Goal: Information Seeking & Learning: Find specific page/section

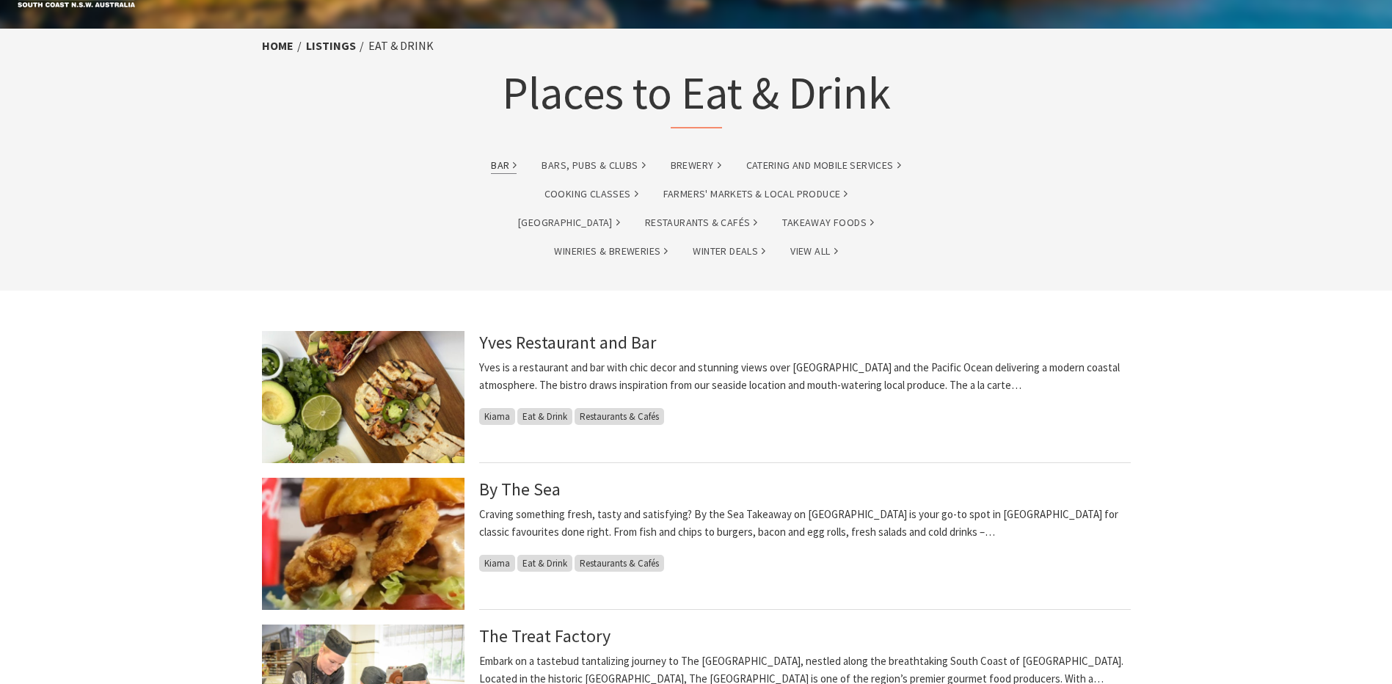
scroll to position [73, 0]
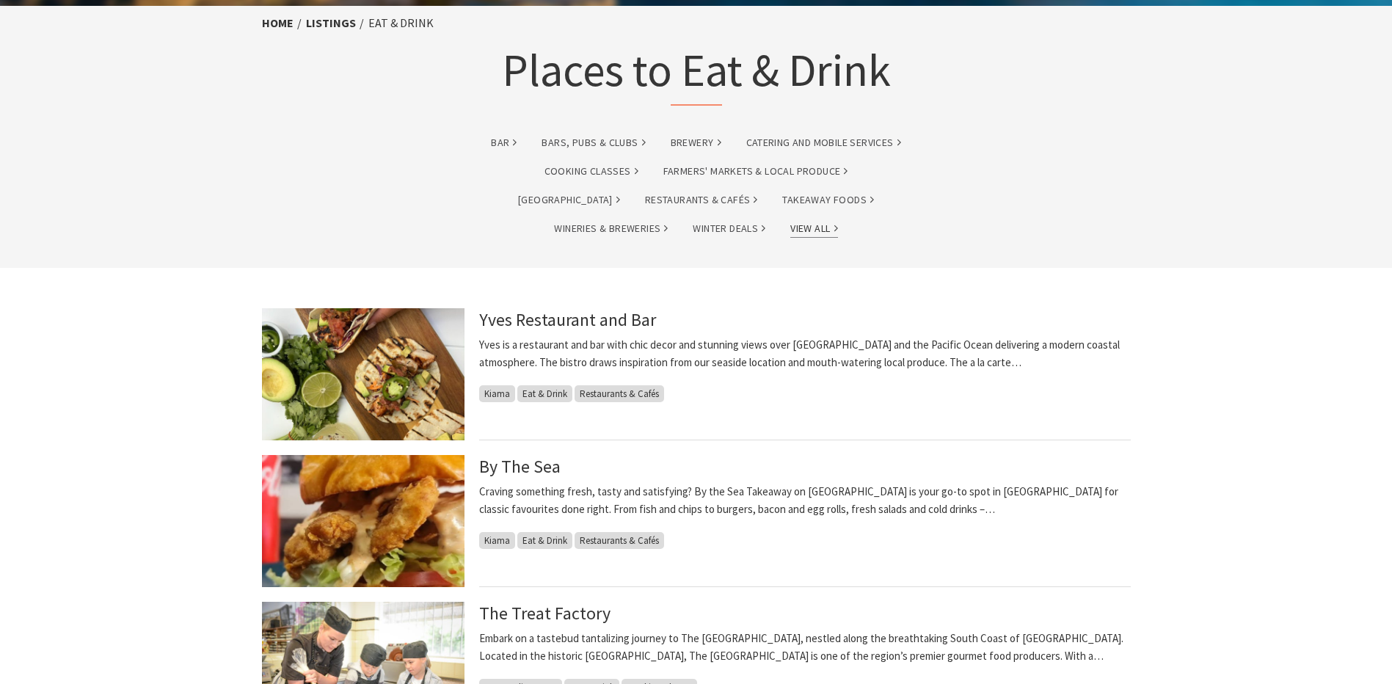
click at [791, 222] on link "View All" at bounding box center [814, 228] width 47 height 17
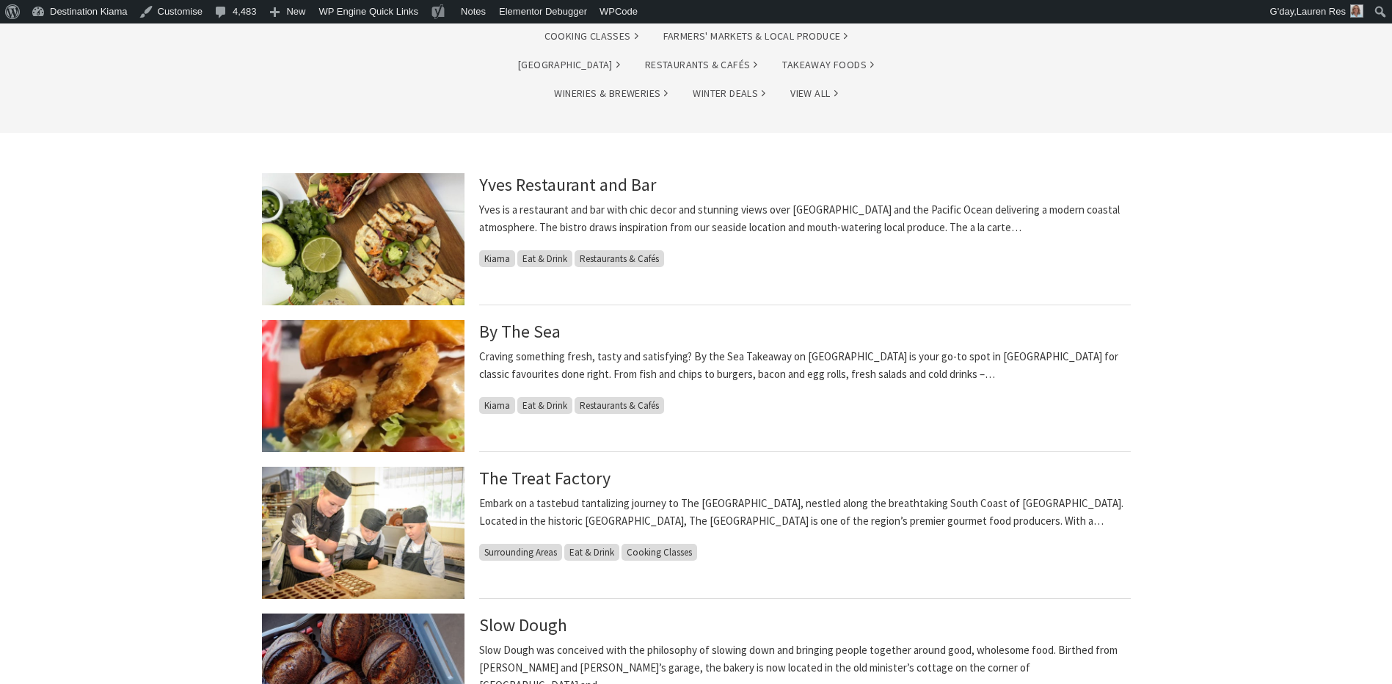
scroll to position [147, 0]
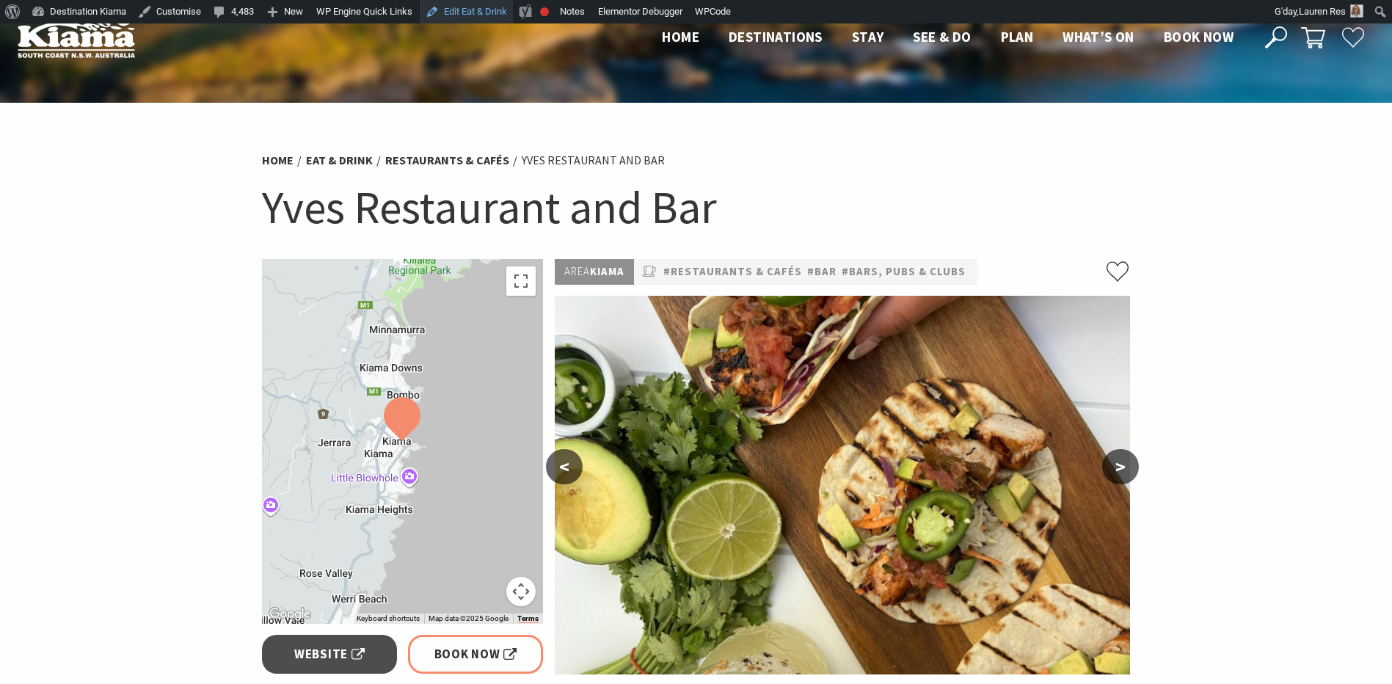
click at [468, 12] on link "Edit Eat & Drink" at bounding box center [466, 11] width 93 height 23
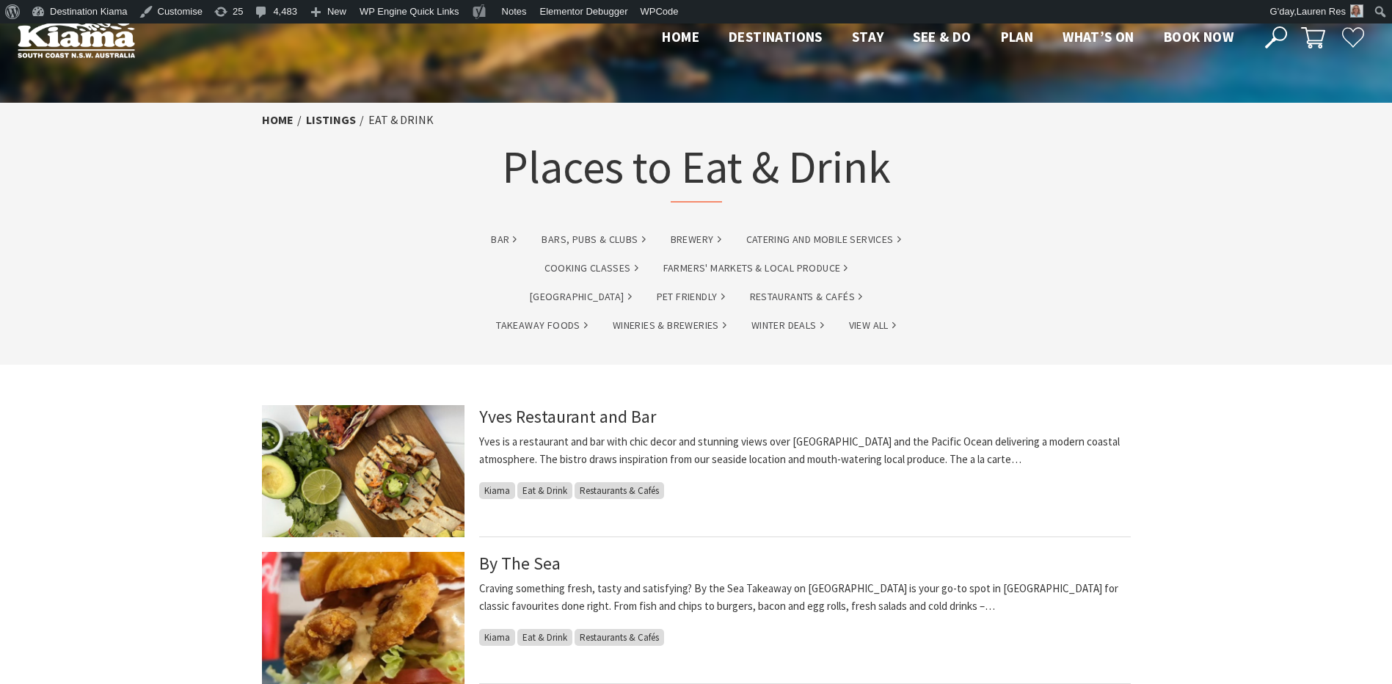
scroll to position [147, 0]
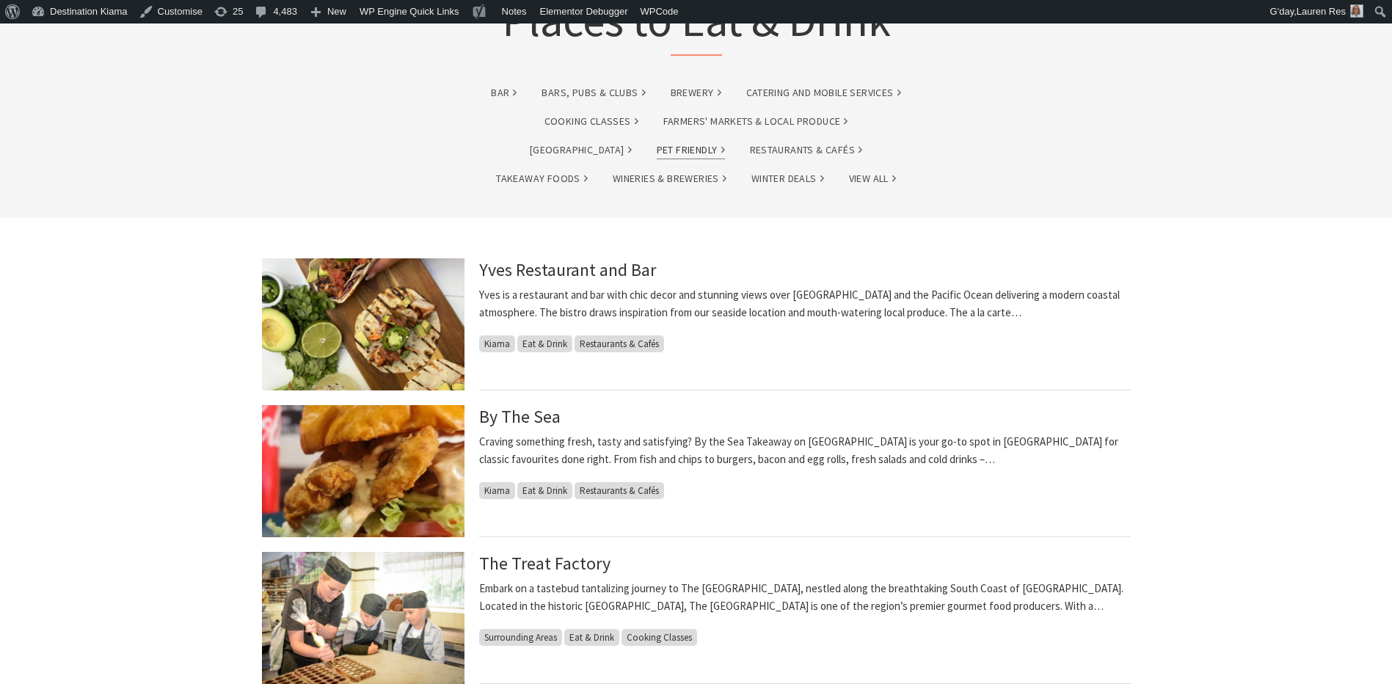
click at [657, 150] on link "Pet Friendly" at bounding box center [691, 150] width 68 height 17
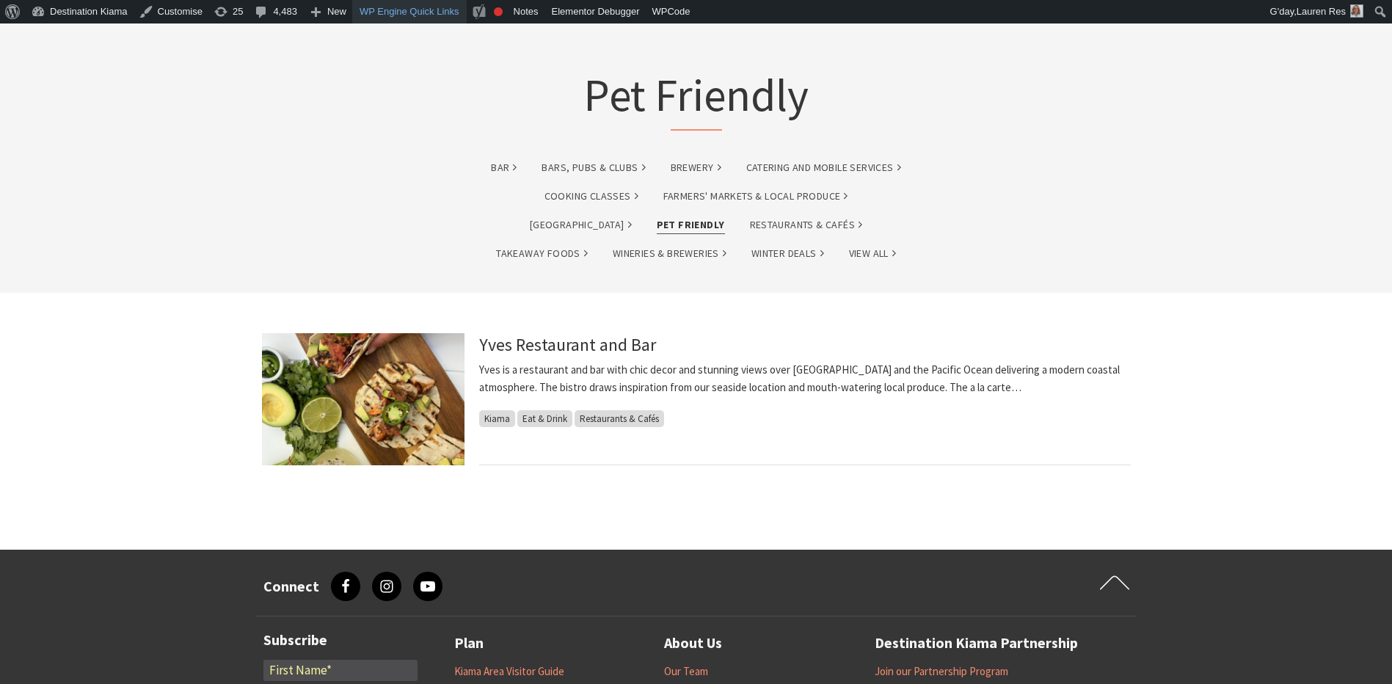
scroll to position [73, 0]
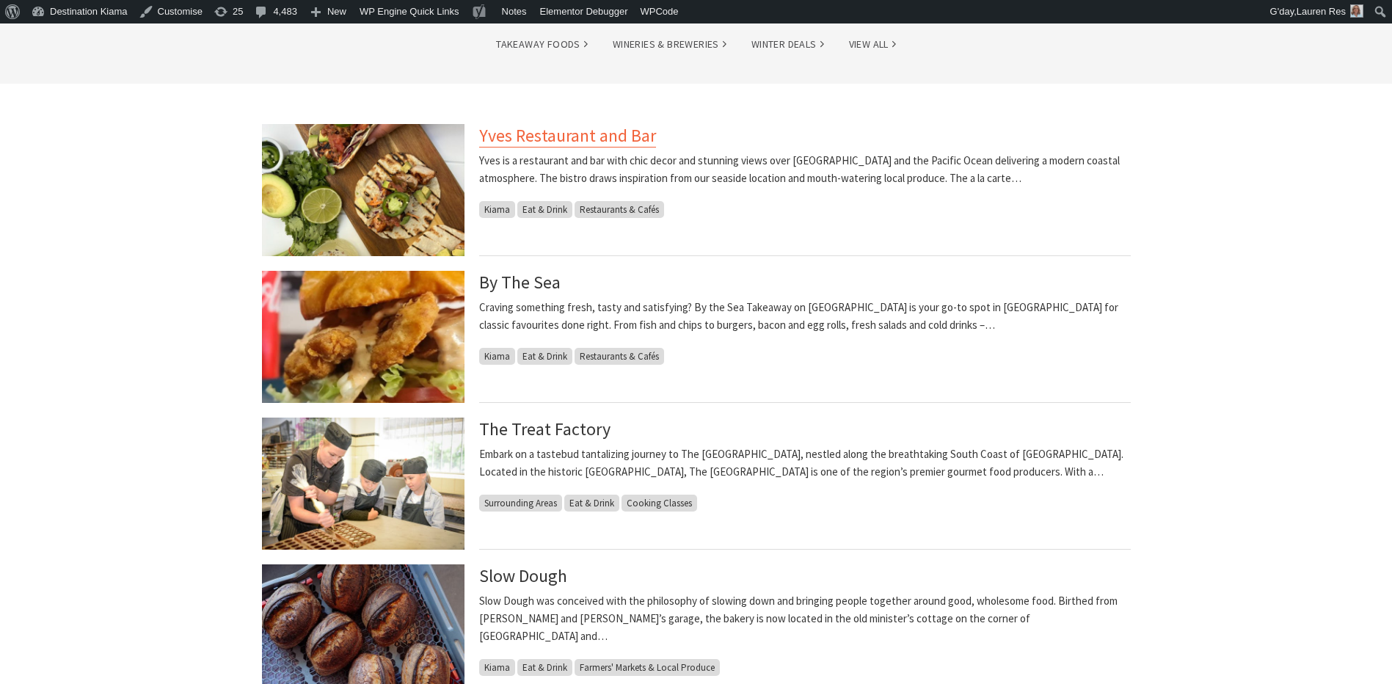
scroll to position [294, 0]
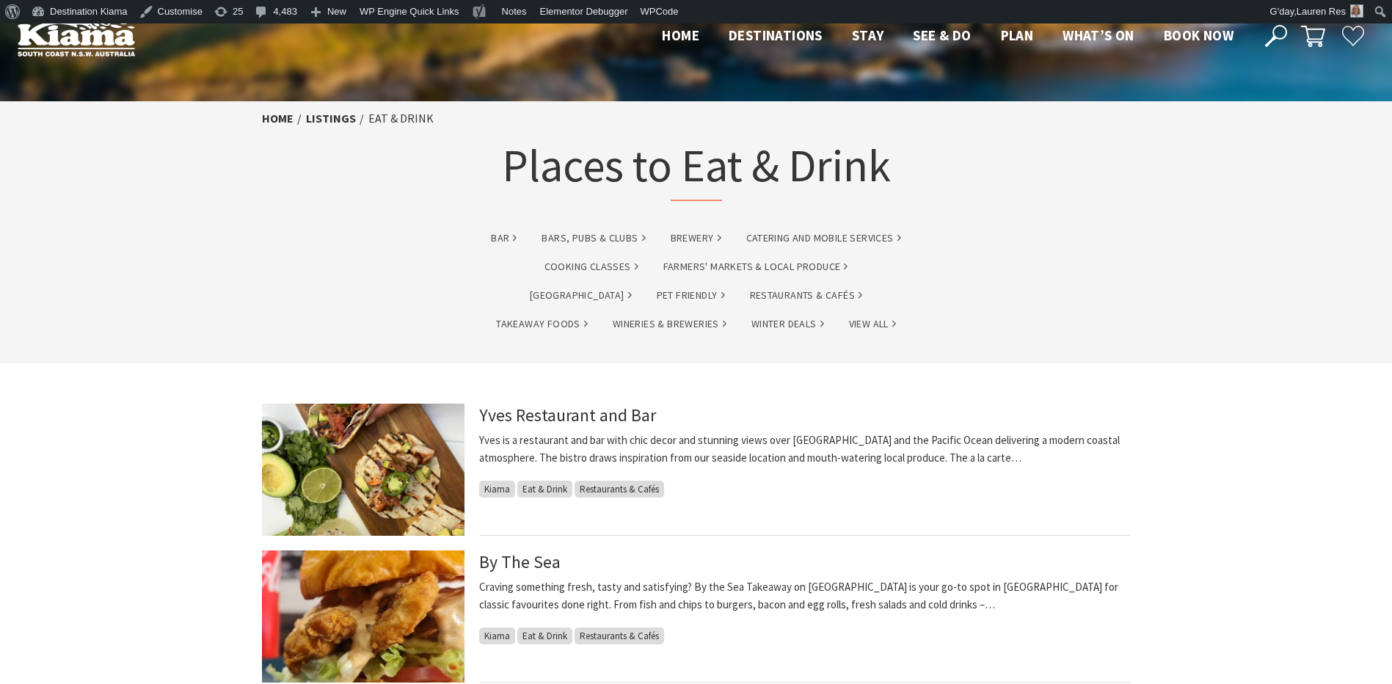
scroll to position [0, 0]
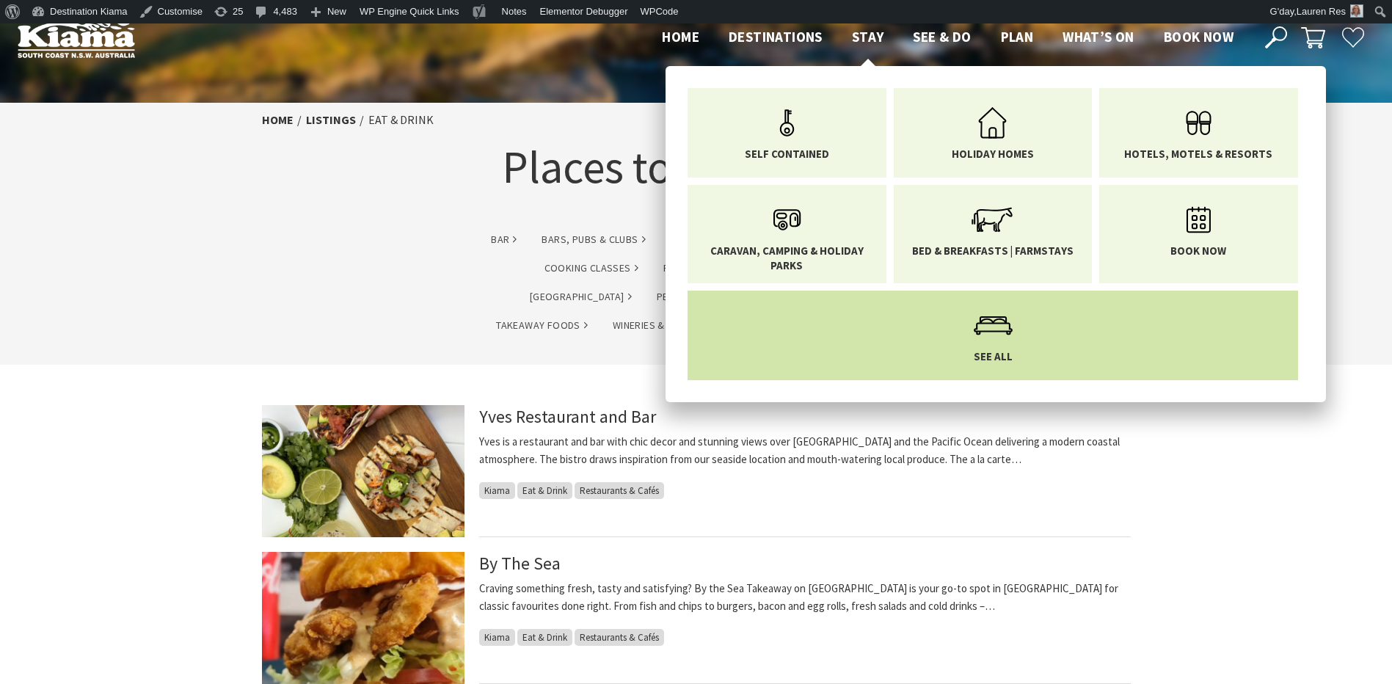
click at [1005, 337] on icon "Main Menu" at bounding box center [994, 326] width 48 height 48
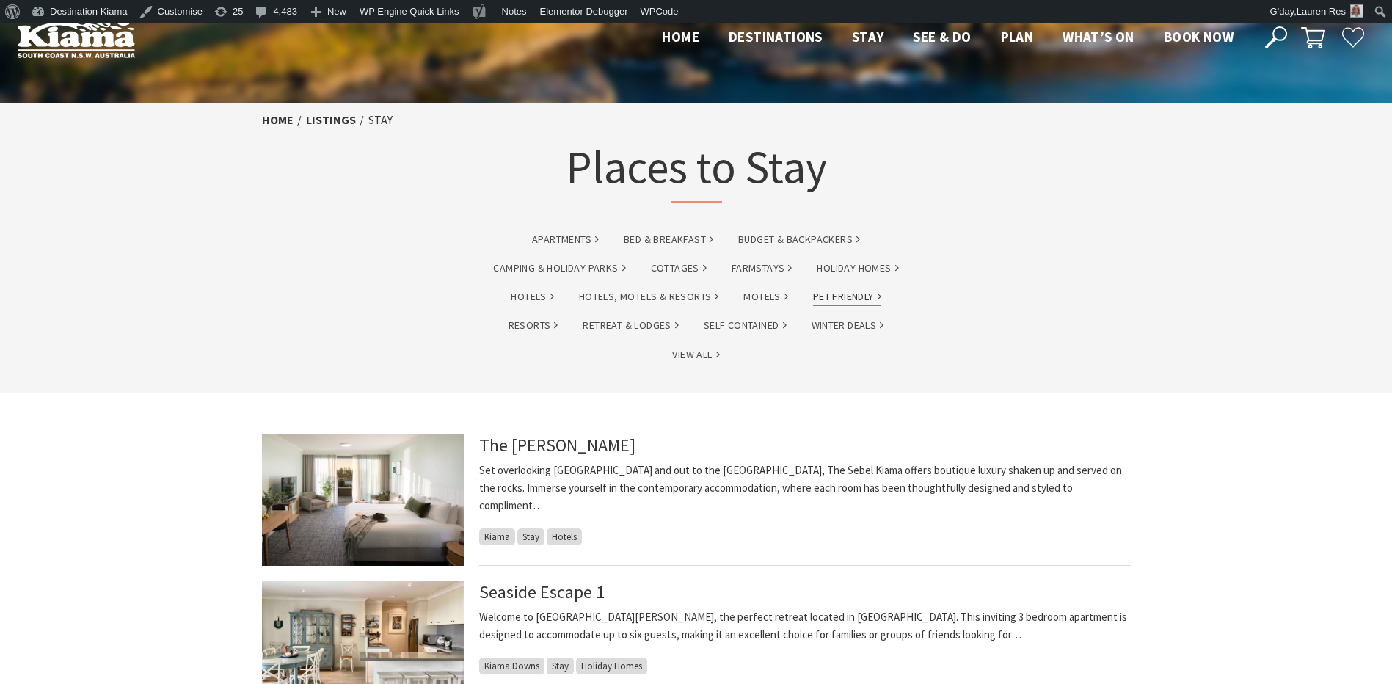
click at [854, 302] on link "Pet Friendly" at bounding box center [847, 296] width 68 height 17
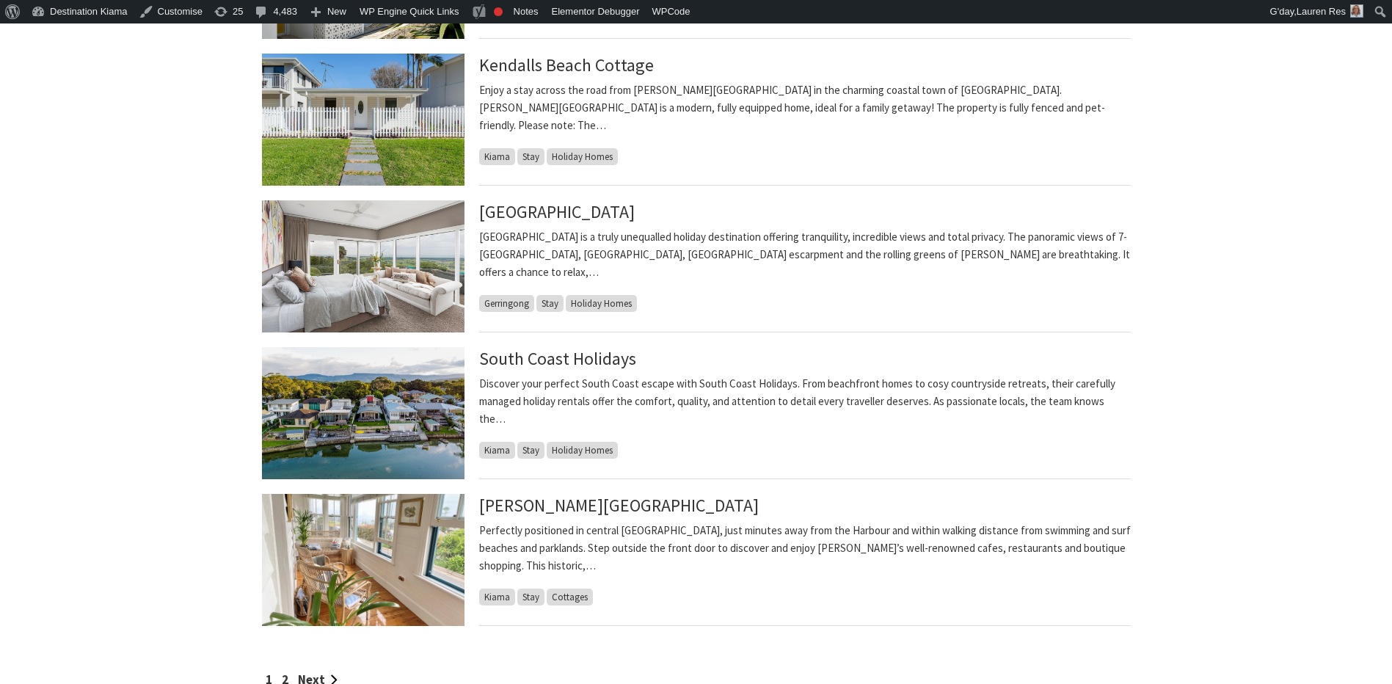
scroll to position [1101, 0]
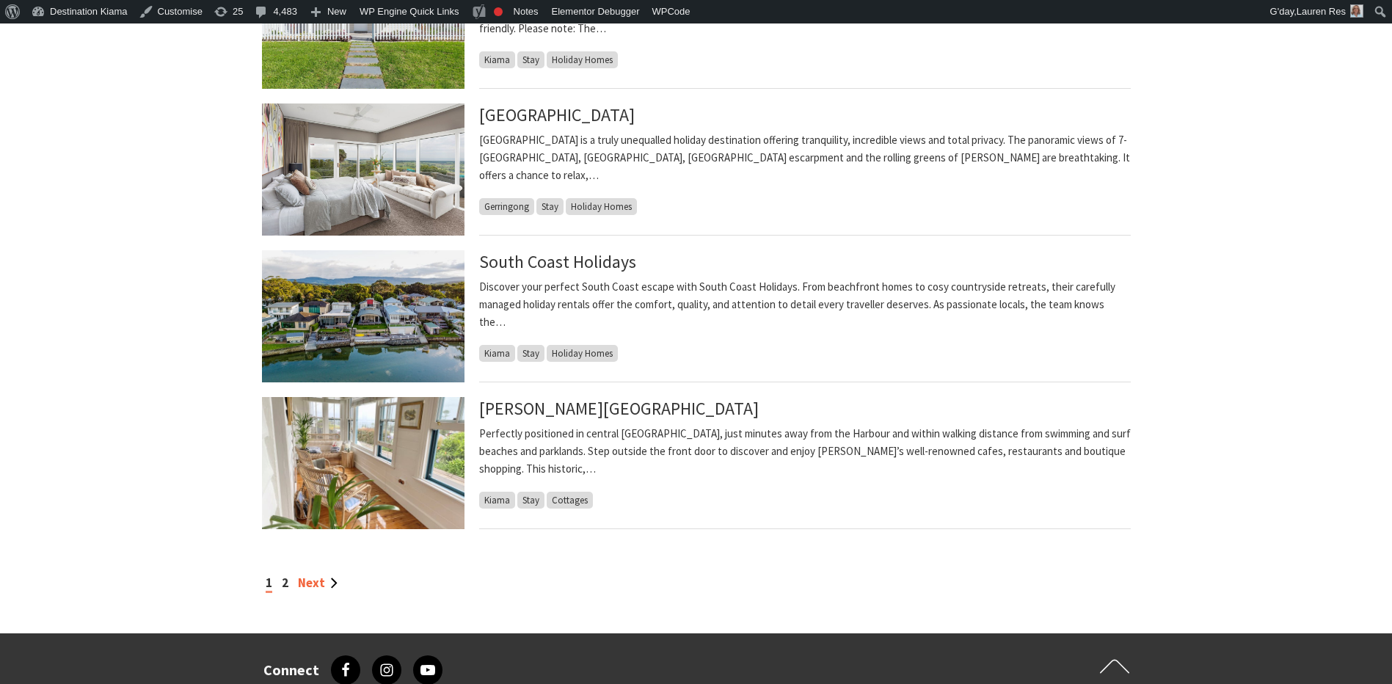
click at [310, 586] on link "Next" at bounding box center [318, 583] width 40 height 16
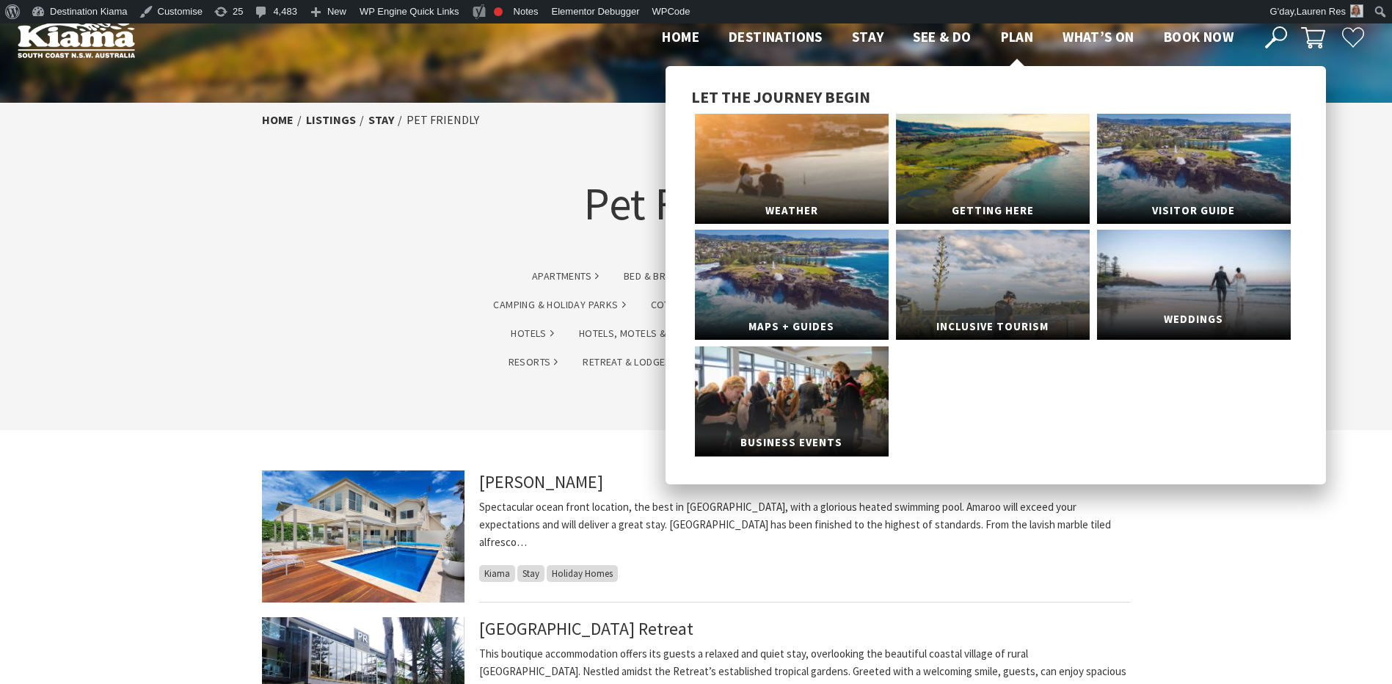
click at [1171, 300] on link "Weddings" at bounding box center [1194, 285] width 194 height 110
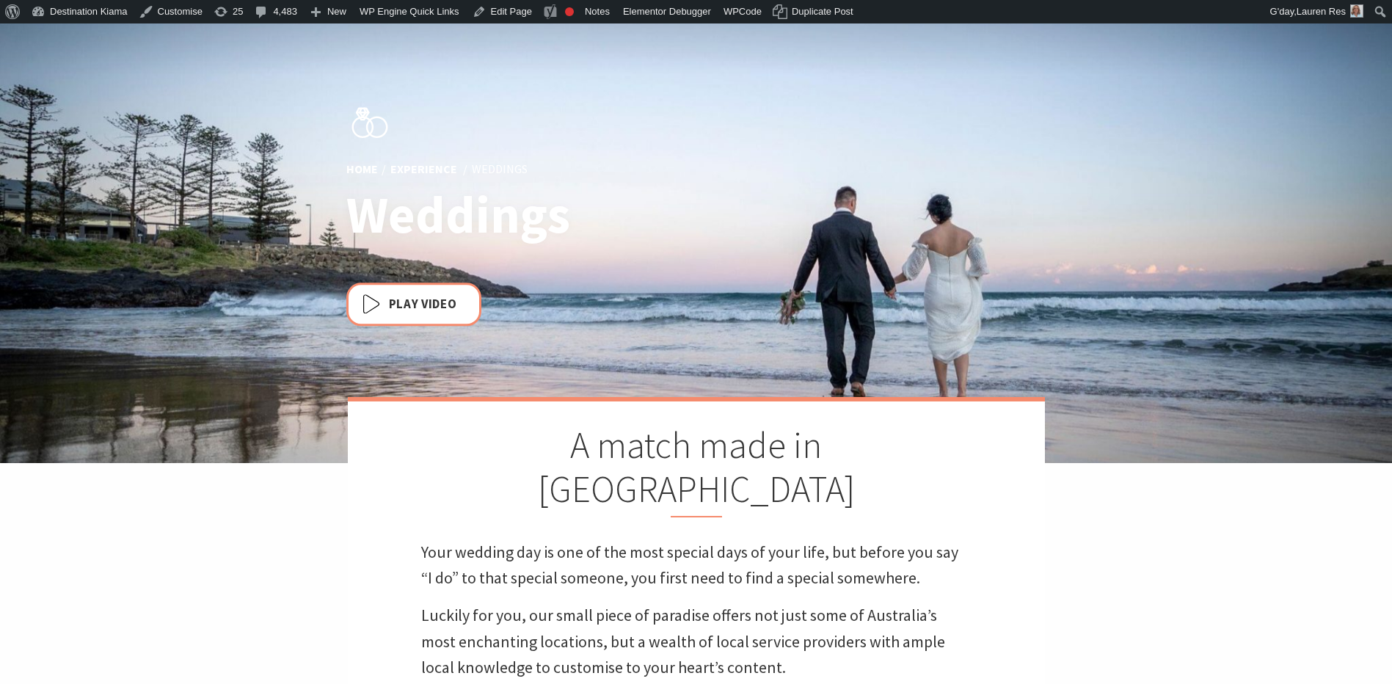
scroll to position [535, 1411]
